Goal: Navigation & Orientation: Find specific page/section

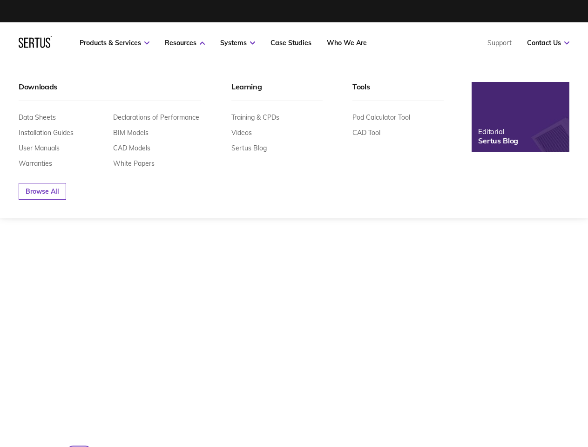
click at [185, 43] on link "Resources" at bounding box center [185, 43] width 40 height 8
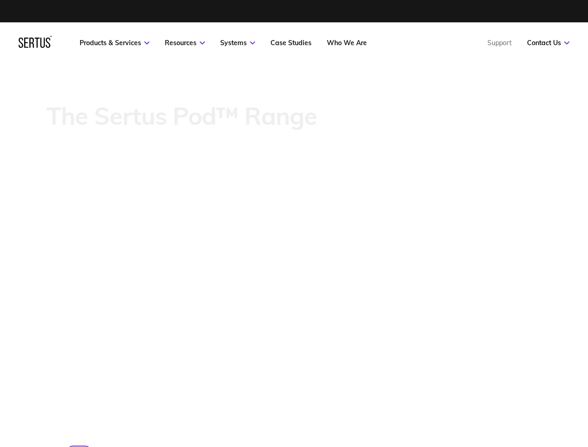
click at [238, 43] on link "Systems" at bounding box center [237, 43] width 35 height 8
click at [548, 43] on link "Contact Us" at bounding box center [548, 43] width 42 height 8
